Goal: Obtain resource: Download file/media

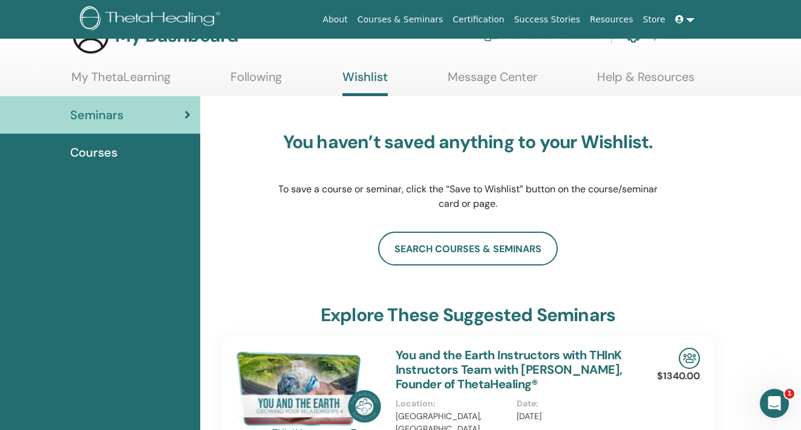
scroll to position [34, 0]
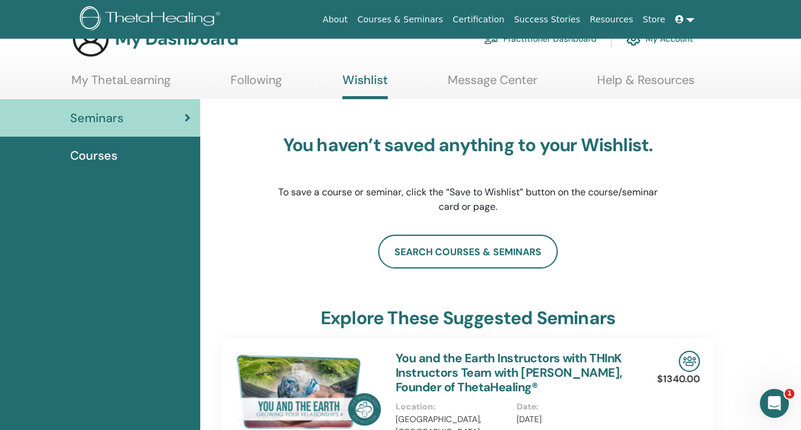
click at [680, 21] on icon at bounding box center [679, 19] width 8 height 8
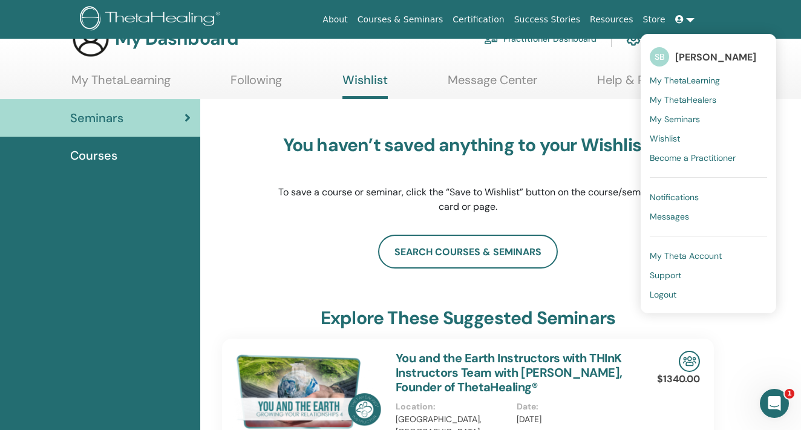
click at [694, 80] on span "My ThetaLearning" at bounding box center [685, 80] width 70 height 11
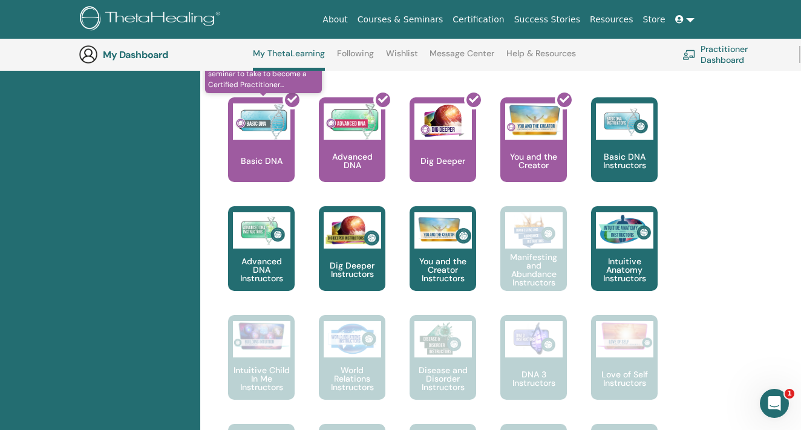
click at [264, 150] on div at bounding box center [268, 144] width 67 height 109
click at [265, 151] on div at bounding box center [268, 144] width 67 height 109
click at [698, 230] on div "This is where your ThetaHealing journey begins. This is the first seminar to ta…" at bounding box center [459, 424] width 510 height 654
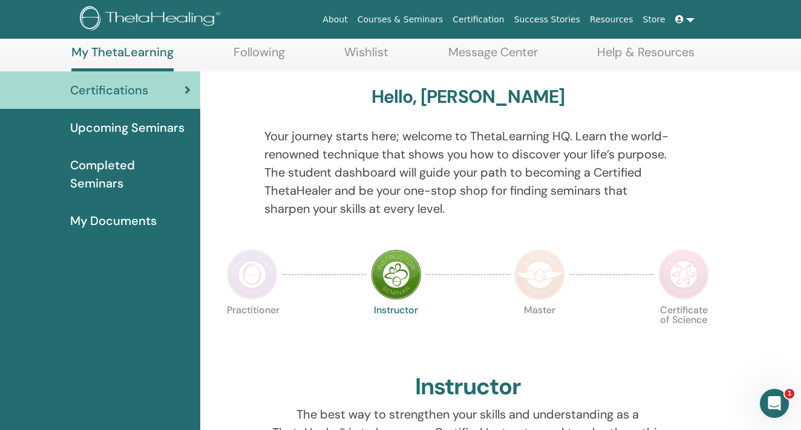
scroll to position [63, 0]
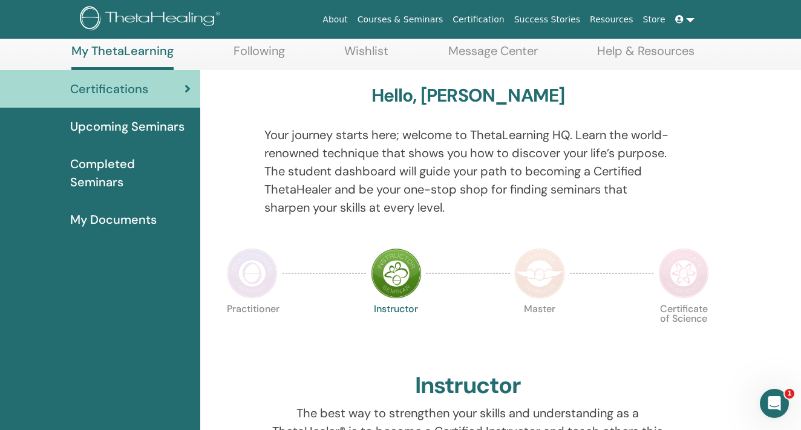
click at [103, 211] on span "My Documents" at bounding box center [113, 220] width 87 height 18
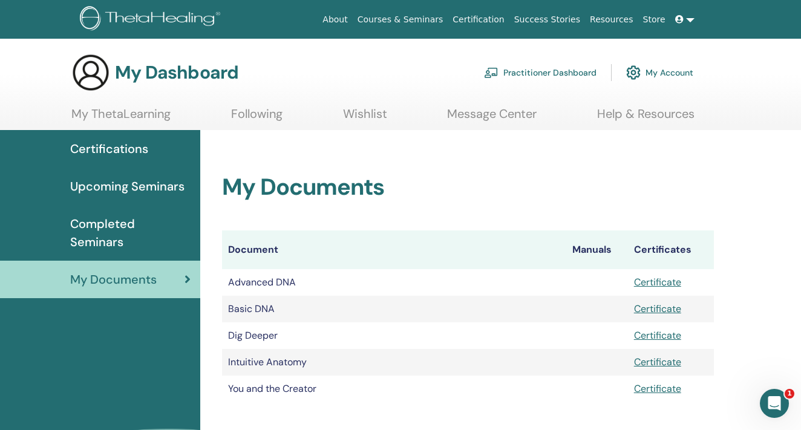
click at [667, 280] on link "Certificate" at bounding box center [657, 282] width 47 height 13
click at [669, 307] on link "Certificate" at bounding box center [657, 309] width 47 height 13
click at [652, 333] on link "Certificate" at bounding box center [657, 335] width 47 height 13
click at [660, 362] on link "Certificate" at bounding box center [657, 362] width 47 height 13
click at [738, 358] on div "My Documents Document Manuals Certificates Advanced DNA Certificate Basic DNA C…" at bounding box center [500, 340] width 601 height 420
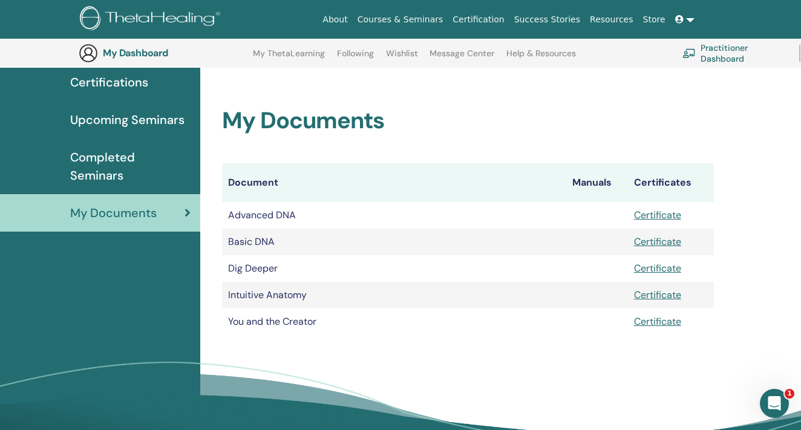
scroll to position [101, 0]
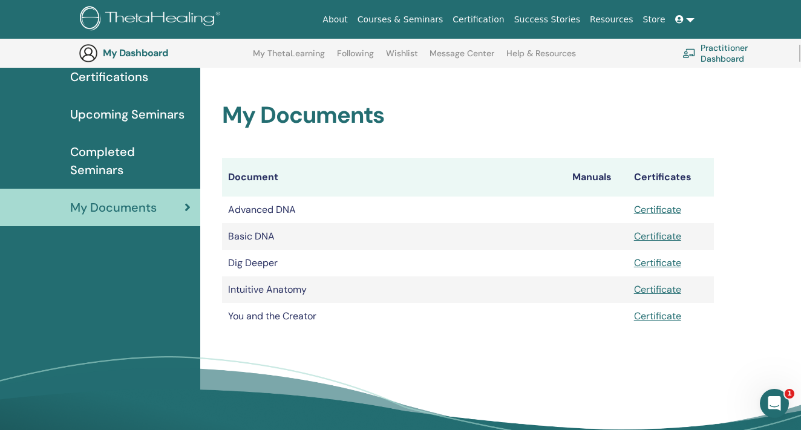
click at [663, 313] on link "Certificate" at bounding box center [657, 316] width 47 height 13
click at [135, 150] on span "Completed Seminars" at bounding box center [130, 161] width 120 height 36
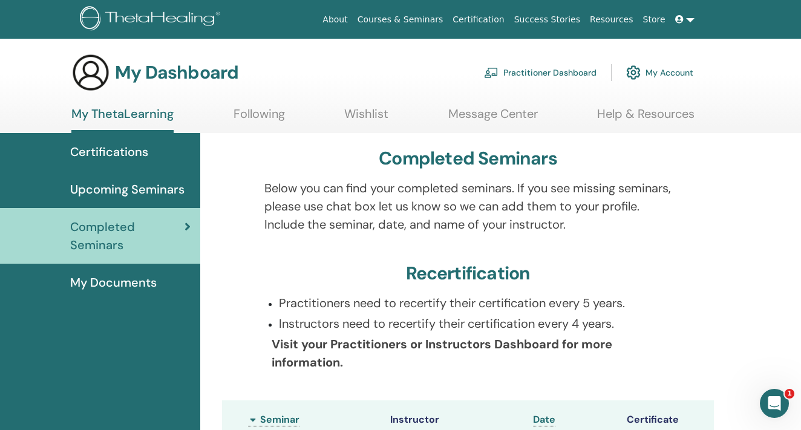
click at [93, 75] on img at bounding box center [90, 72] width 39 height 39
